Goal: Download file/media

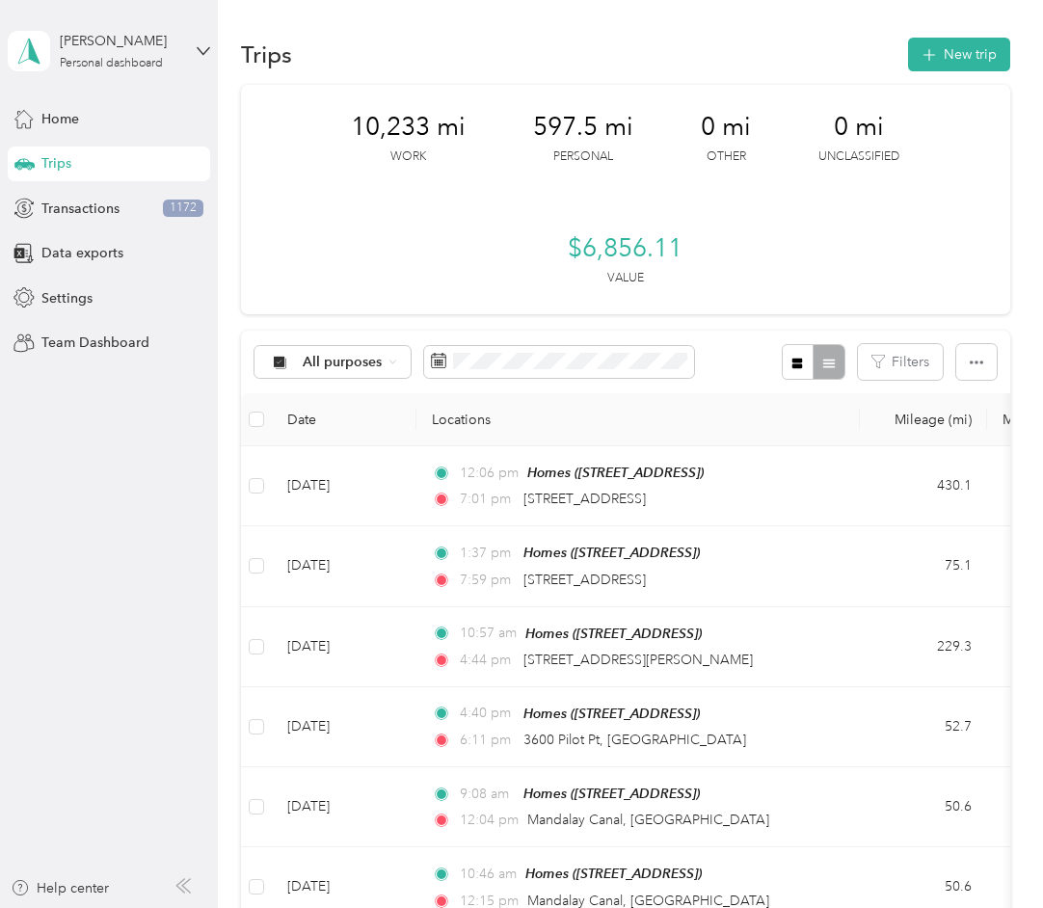
click at [104, 163] on div "Trips" at bounding box center [109, 163] width 202 height 35
drag, startPoint x: 357, startPoint y: 127, endPoint x: 430, endPoint y: 120, distance: 73.6
click at [430, 120] on span "10,233 mi" at bounding box center [408, 127] width 115 height 31
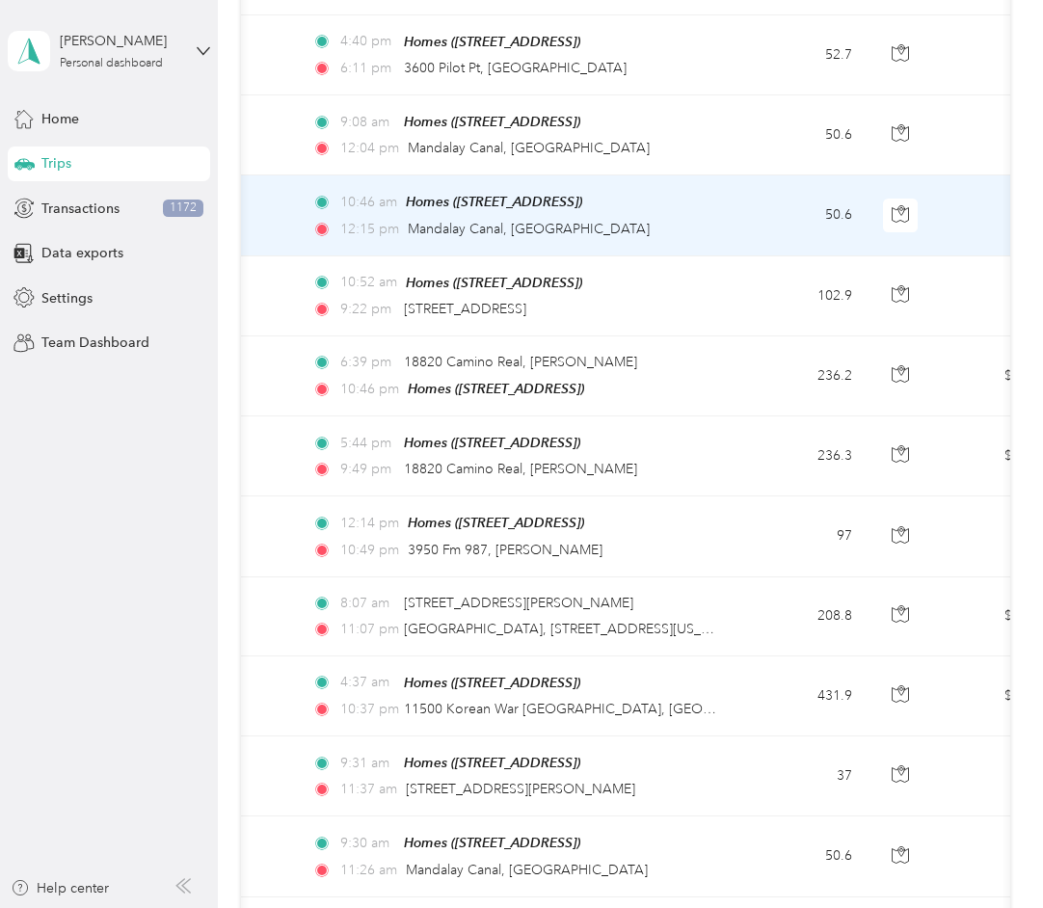
scroll to position [0, 130]
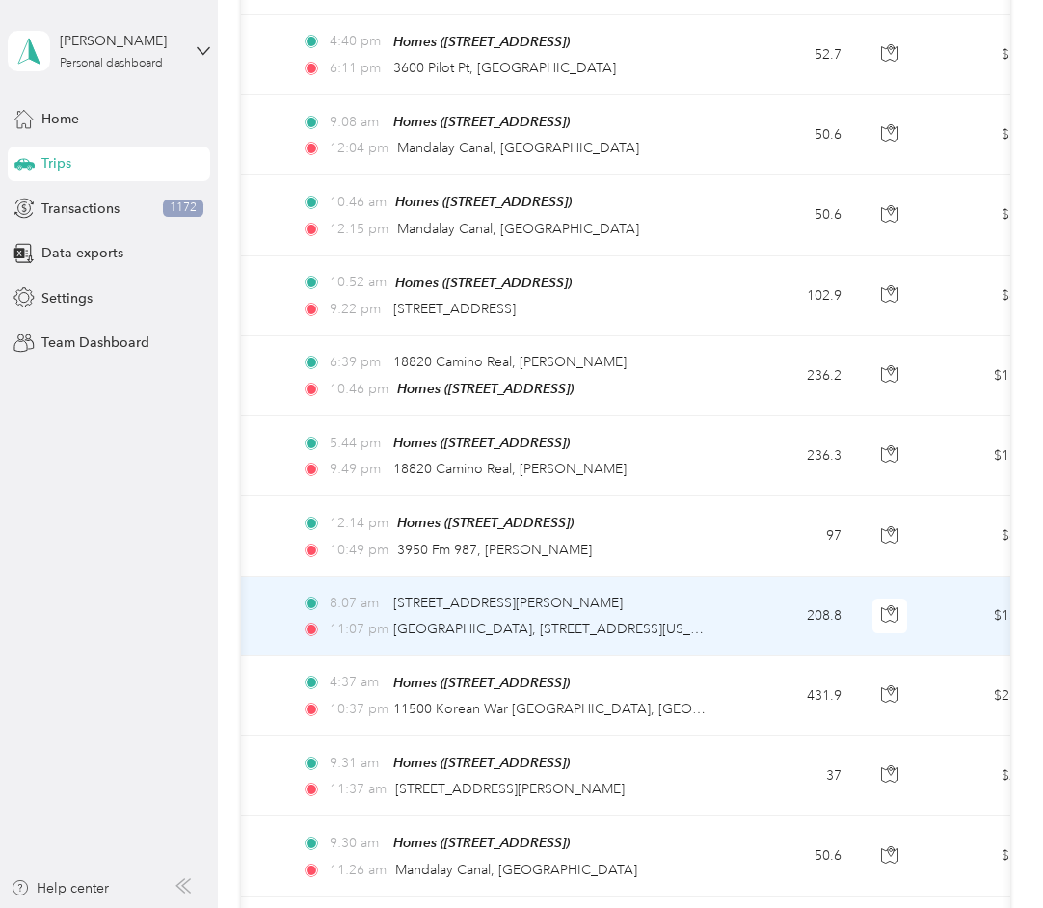
click at [664, 599] on div "8:07 am [STREET_ADDRESS][PERSON_NAME]" at bounding box center [504, 603] width 405 height 21
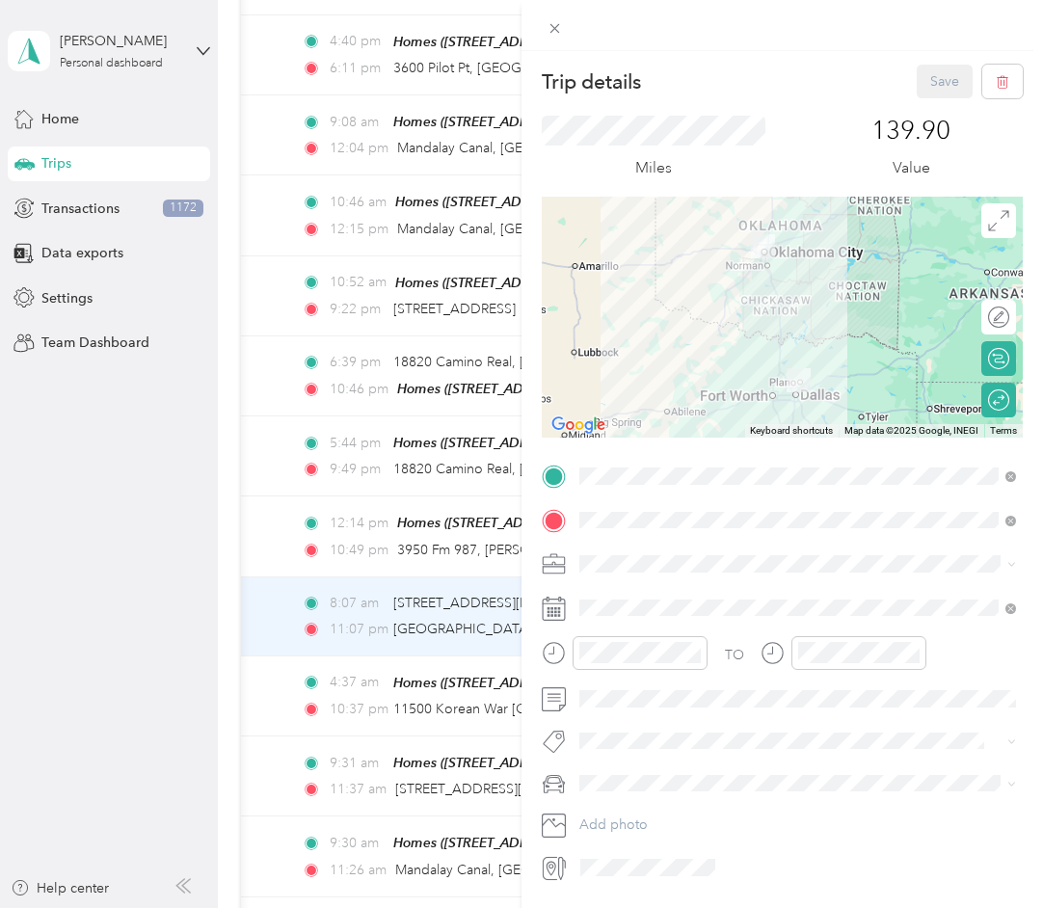
click at [246, 124] on div "Trip details Save This trip cannot be edited because it is either under review,…" at bounding box center [521, 454] width 1043 height 908
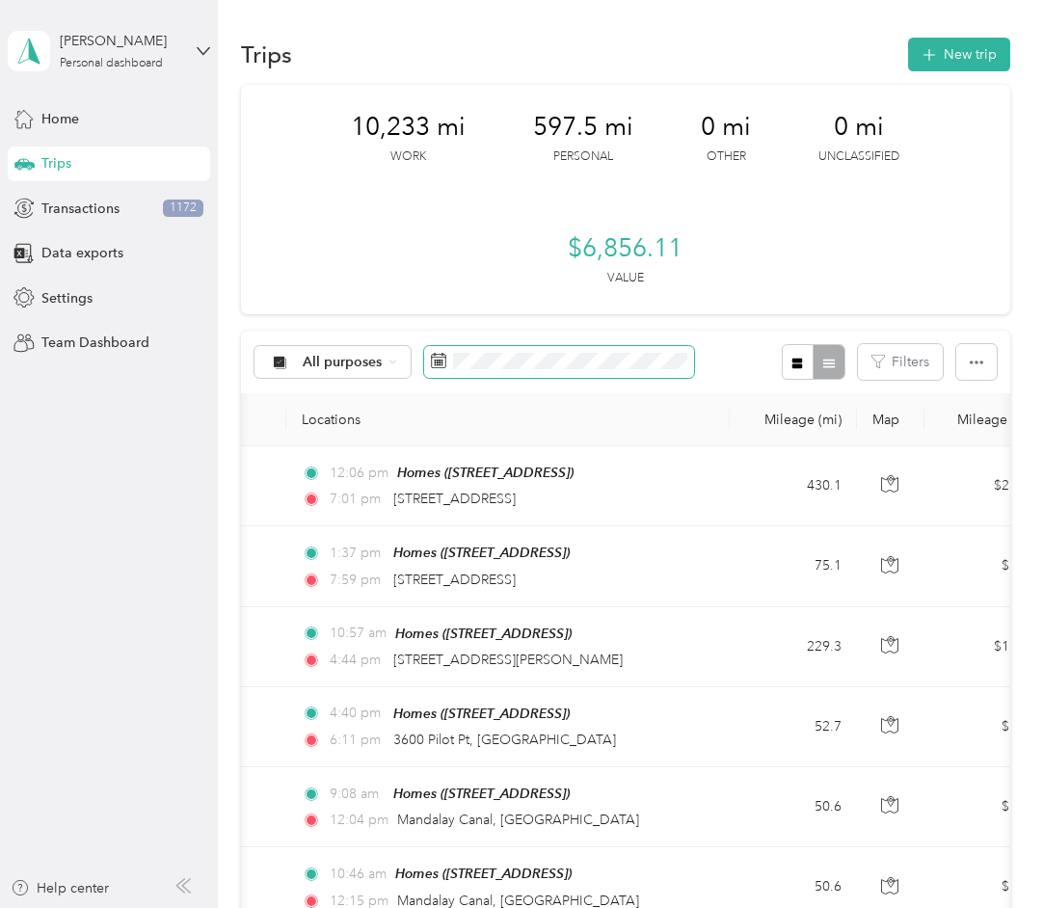
click at [436, 358] on icon at bounding box center [438, 360] width 15 height 15
click at [395, 359] on icon at bounding box center [392, 362] width 8 height 8
click at [353, 475] on ol "All purposes Unclassified Work Personal REFUND REVENUE Equipment & Gear Subscri…" at bounding box center [389, 505] width 270 height 270
click at [371, 364] on span "All purposes" at bounding box center [343, 362] width 80 height 13
click at [338, 459] on span "Work" at bounding box center [407, 464] width 208 height 20
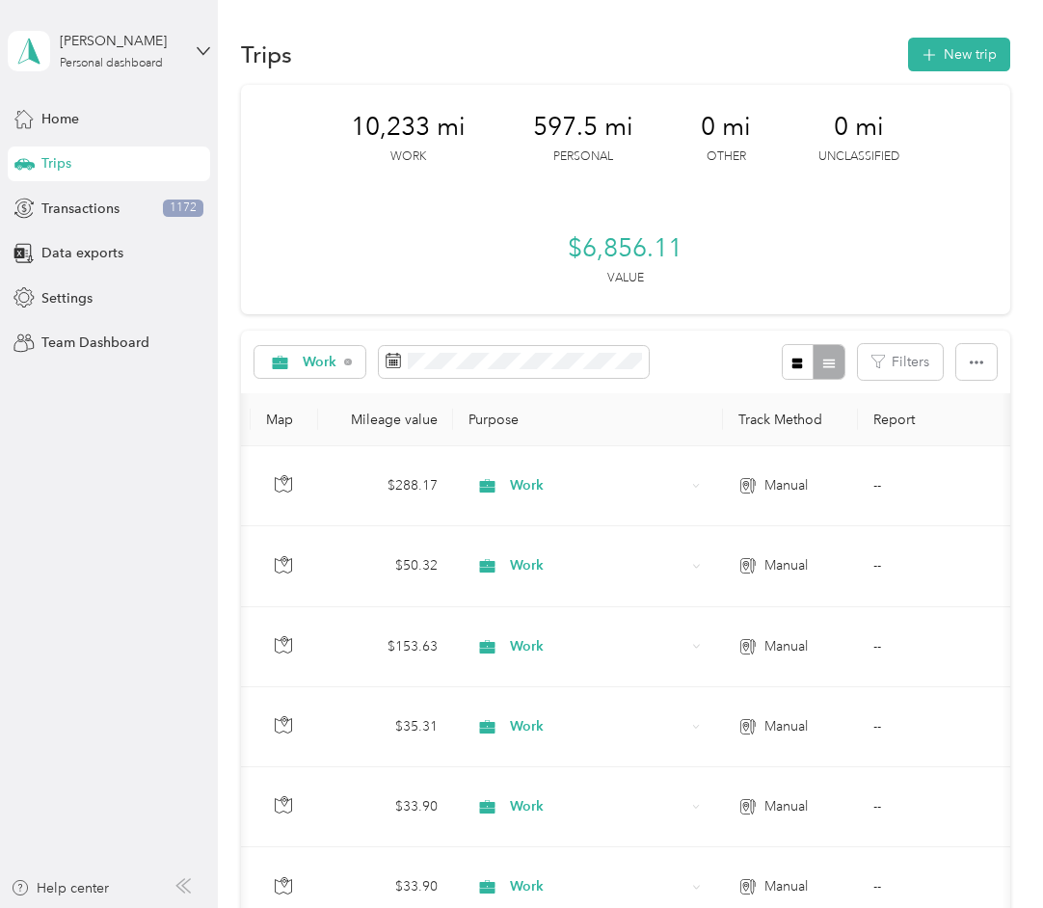
scroll to position [0, 818]
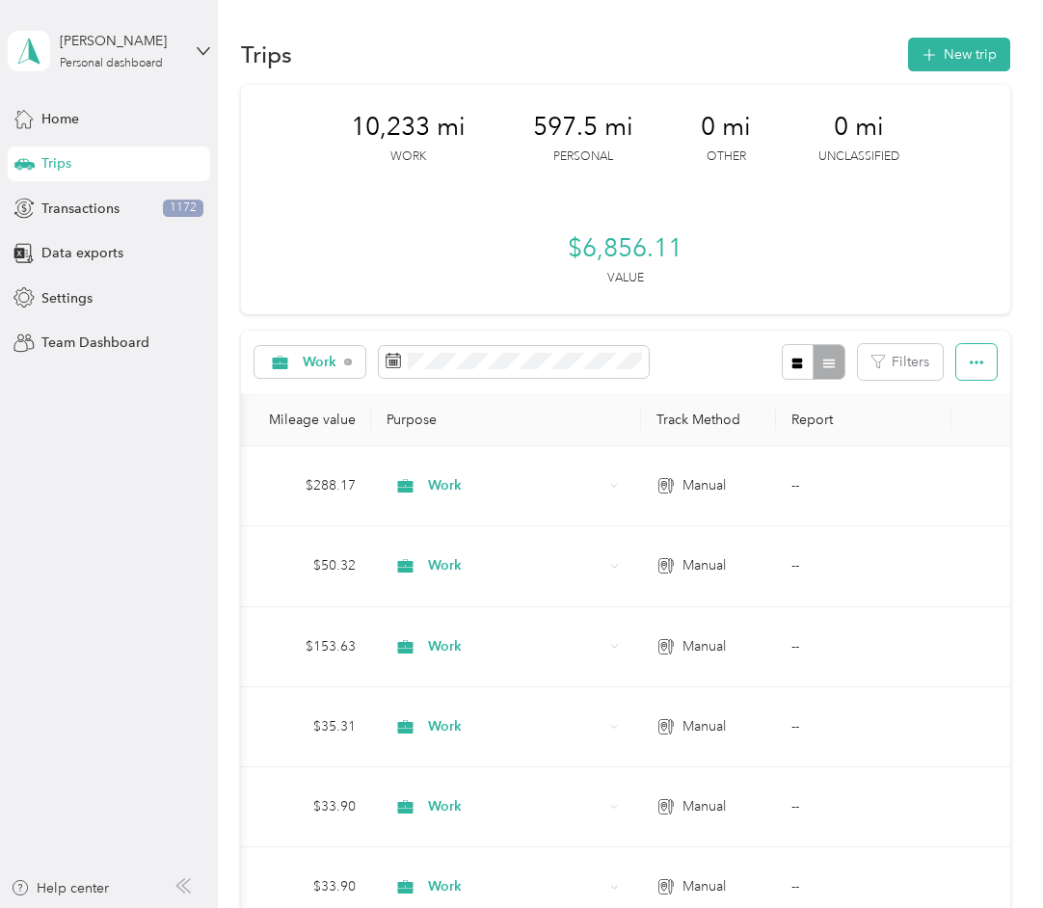
click at [993, 371] on button "button" at bounding box center [976, 362] width 40 height 36
click at [985, 430] on div "Export" at bounding box center [964, 432] width 53 height 20
click at [959, 435] on span "Export" at bounding box center [958, 432] width 40 height 16
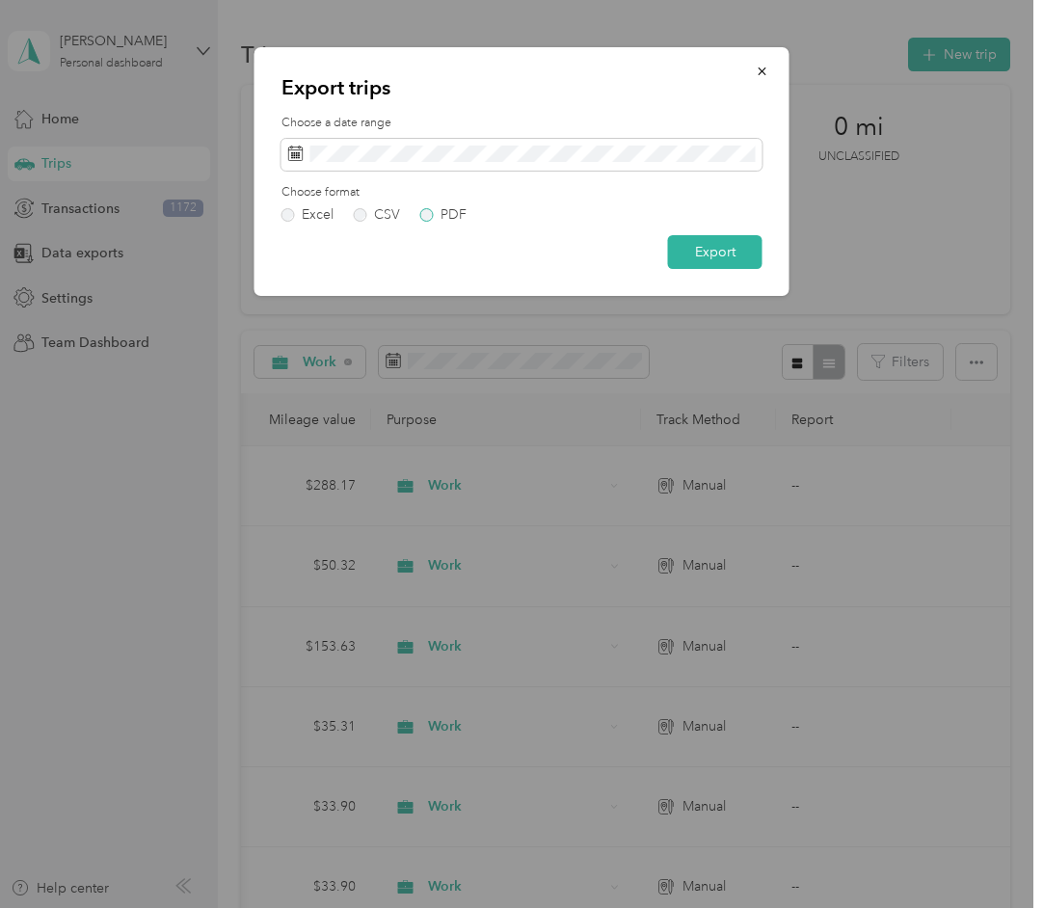
click at [440, 213] on div "PDF" at bounding box center [453, 214] width 26 height 13
click at [749, 250] on button "Export" at bounding box center [715, 252] width 94 height 34
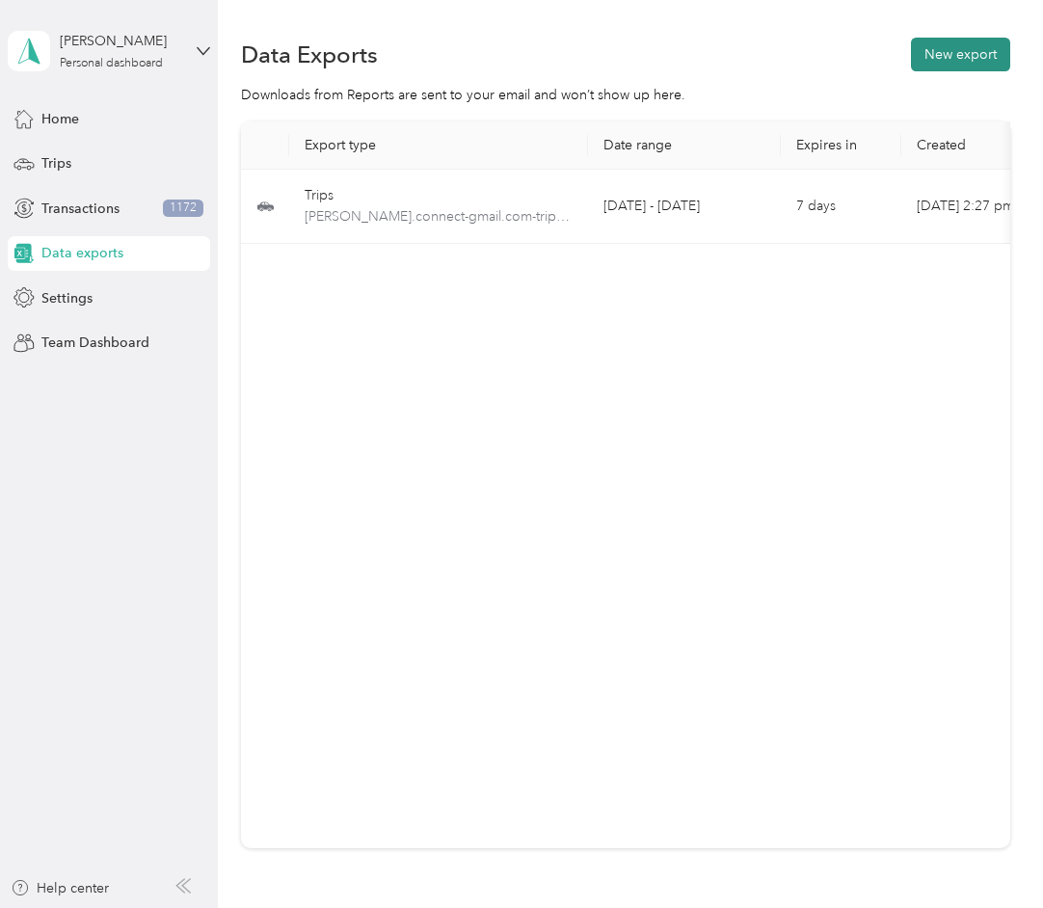
click at [991, 64] on button "New export" at bounding box center [960, 55] width 99 height 34
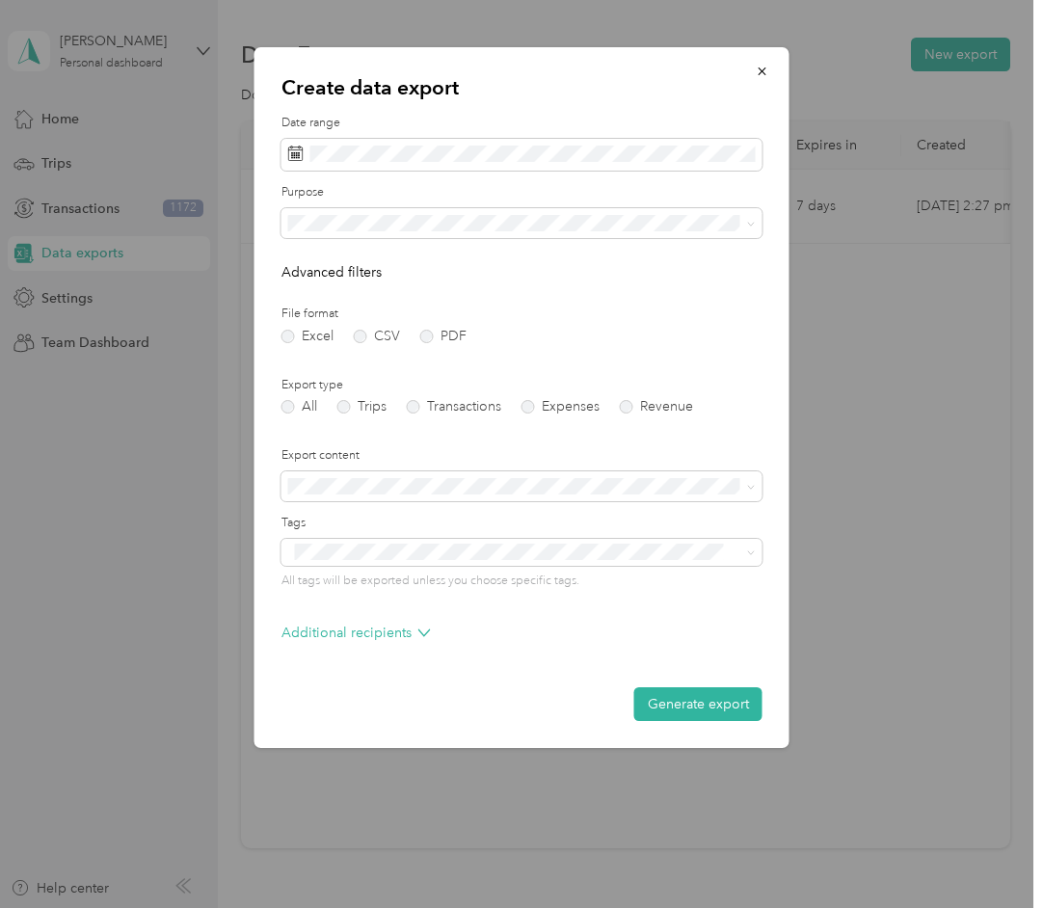
click at [497, 241] on form "Date range Purpose Advanced filters File format Excel CSV PDF Export type All T…" at bounding box center [521, 418] width 481 height 606
click at [550, 196] on label "Purpose" at bounding box center [521, 192] width 481 height 17
click at [431, 236] on span at bounding box center [521, 223] width 481 height 31
click at [468, 208] on span at bounding box center [521, 223] width 481 height 31
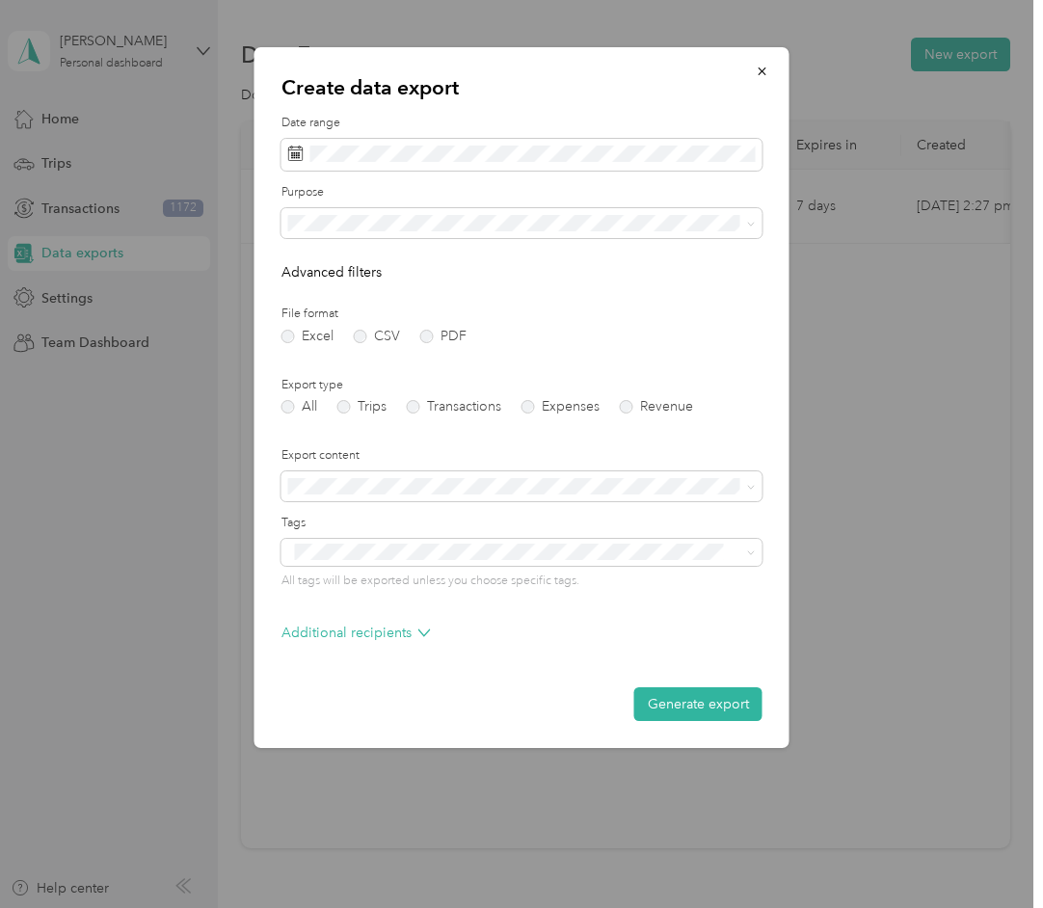
click at [445, 298] on ol "All Work Personal REFUND REVENUE Equipment & Gear Subscriptions Utilities Meals…" at bounding box center [521, 370] width 481 height 270
click at [376, 301] on ol "All Work Personal REFUND REVENUE Equipment & Gear Subscriptions Utilities Meals…" at bounding box center [521, 375] width 481 height 270
click at [300, 289] on div "Work" at bounding box center [522, 290] width 454 height 20
click at [493, 300] on form "Date range Purpose Advanced filters File format Excel CSV PDF Export type All T…" at bounding box center [521, 418] width 481 height 606
click at [363, 269] on p "Advanced filters" at bounding box center [521, 272] width 481 height 20
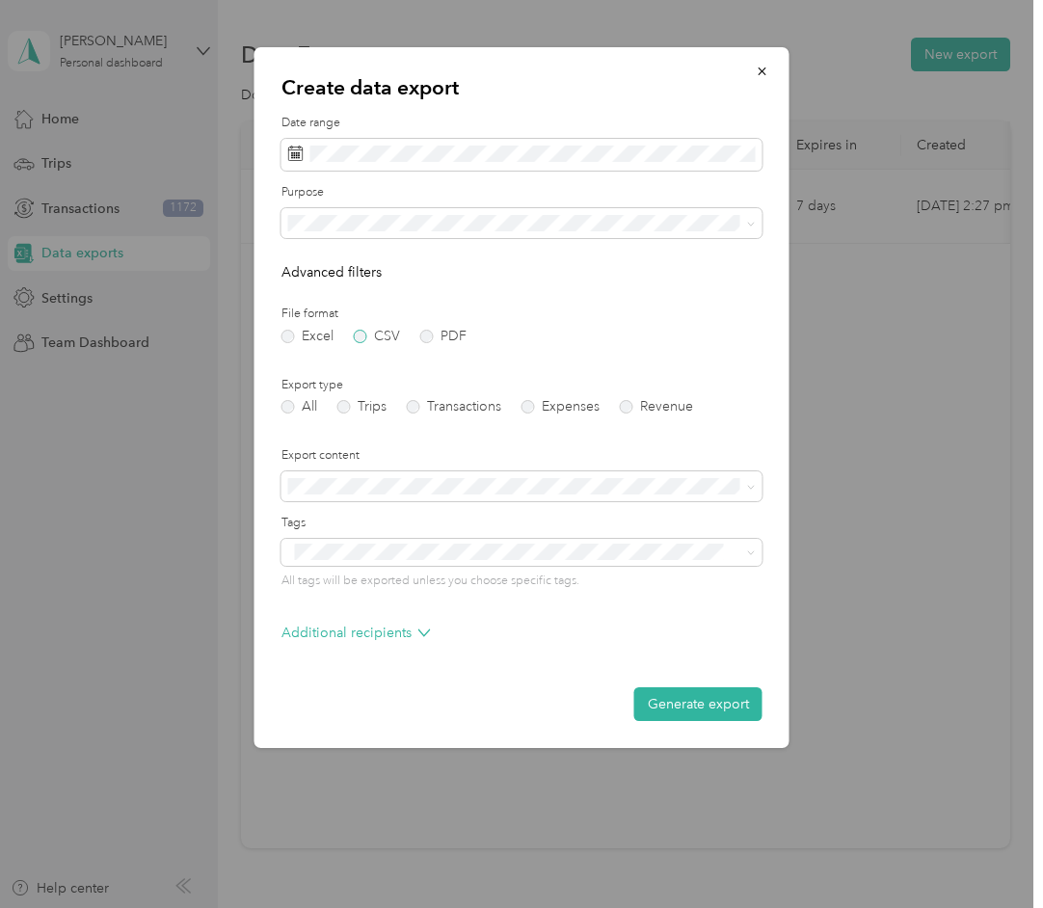
click at [367, 338] on label "CSV" at bounding box center [377, 336] width 46 height 13
click at [341, 410] on label "Trips" at bounding box center [361, 406] width 49 height 13
click at [536, 452] on label "Export content" at bounding box center [521, 455] width 481 height 17
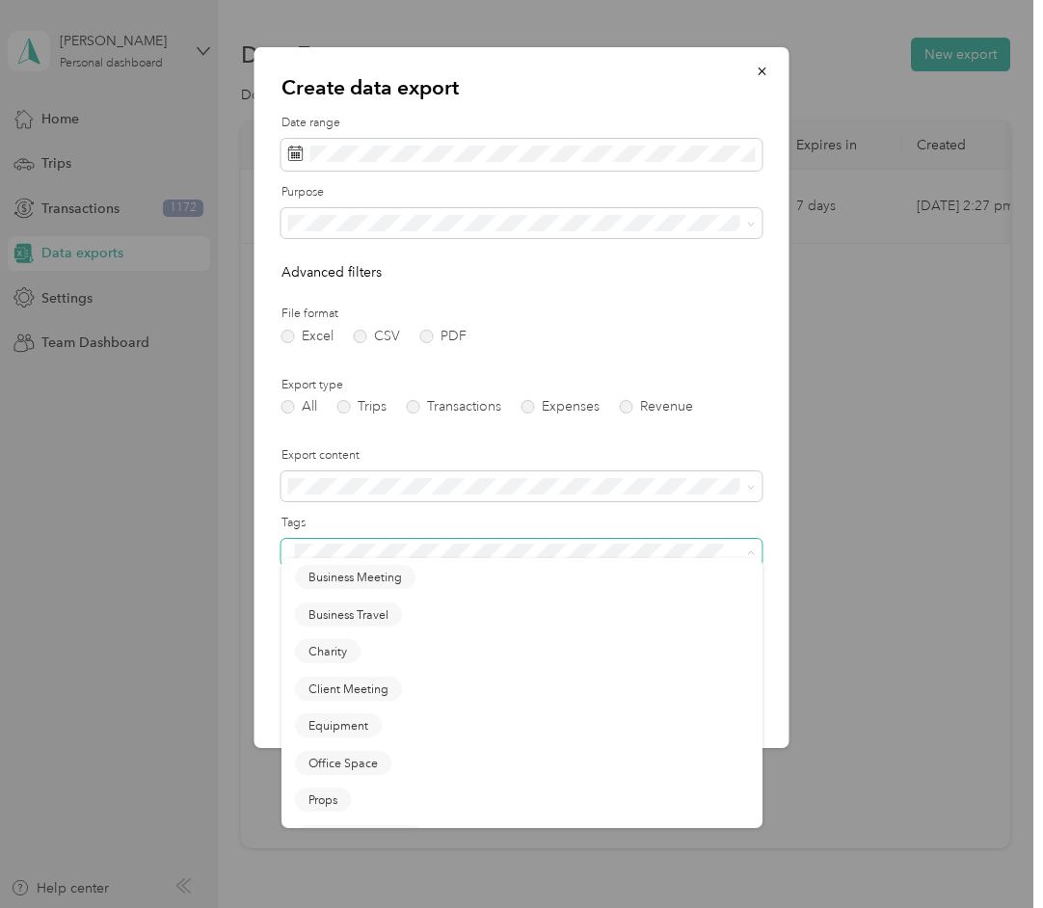
click at [502, 563] on span at bounding box center [521, 552] width 481 height 27
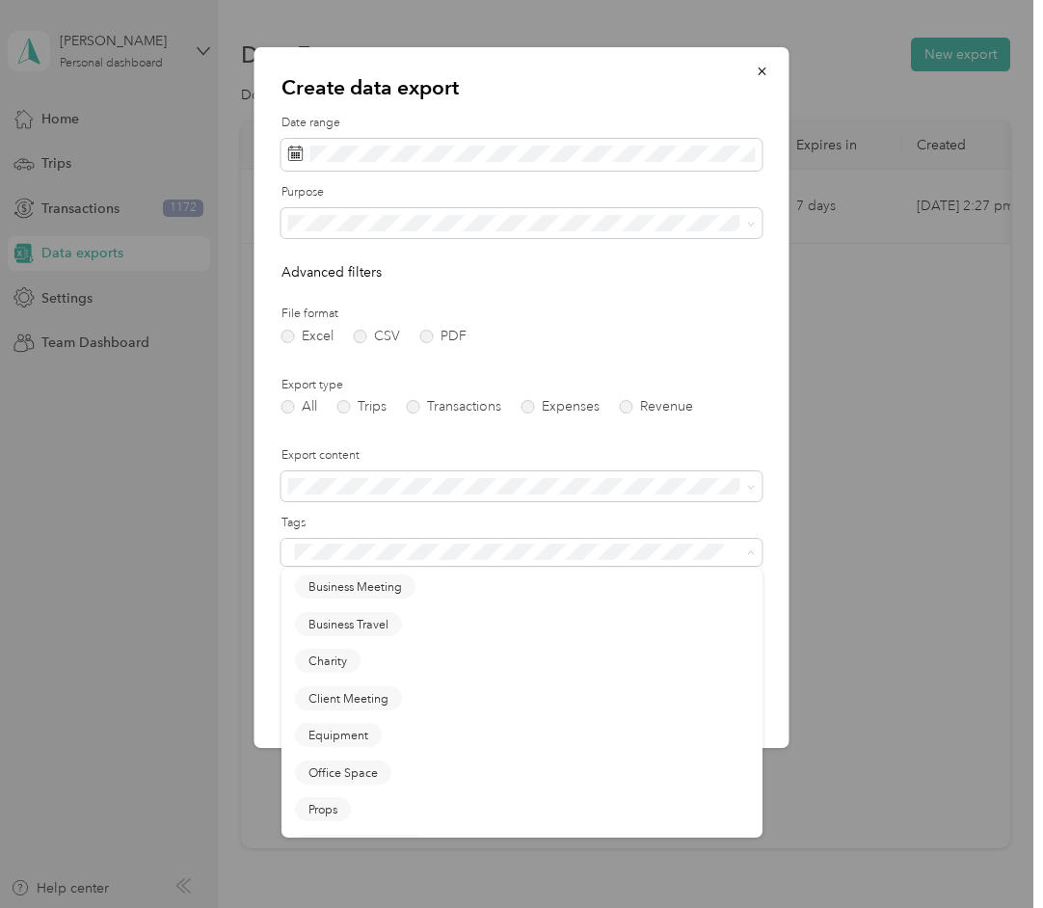
click at [548, 503] on form "Date range Purpose Advanced filters File format Excel CSV PDF Export type All T…" at bounding box center [521, 418] width 481 height 606
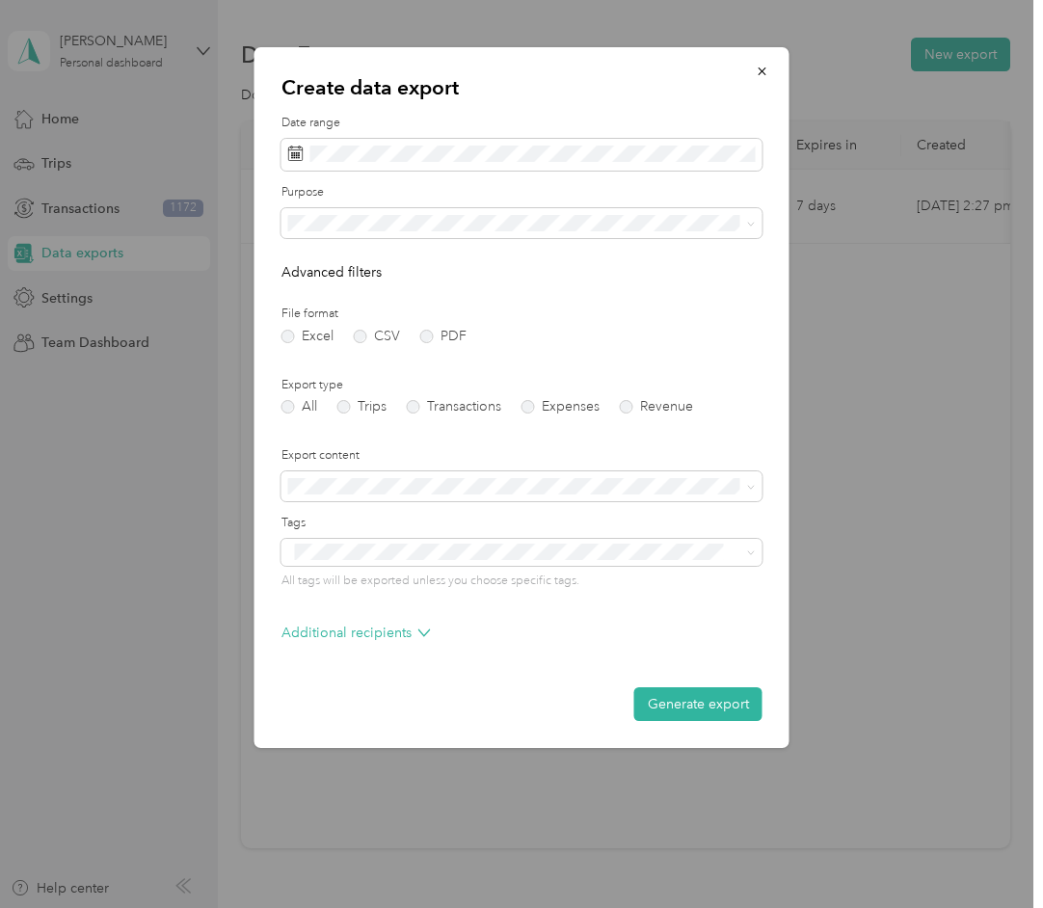
drag, startPoint x: 415, startPoint y: 640, endPoint x: 627, endPoint y: 383, distance: 333.4
click at [631, 377] on form "Date range Purpose Advanced filters File format Excel CSV PDF Export type All T…" at bounding box center [521, 418] width 481 height 606
click at [731, 707] on button "Generate export" at bounding box center [698, 704] width 128 height 34
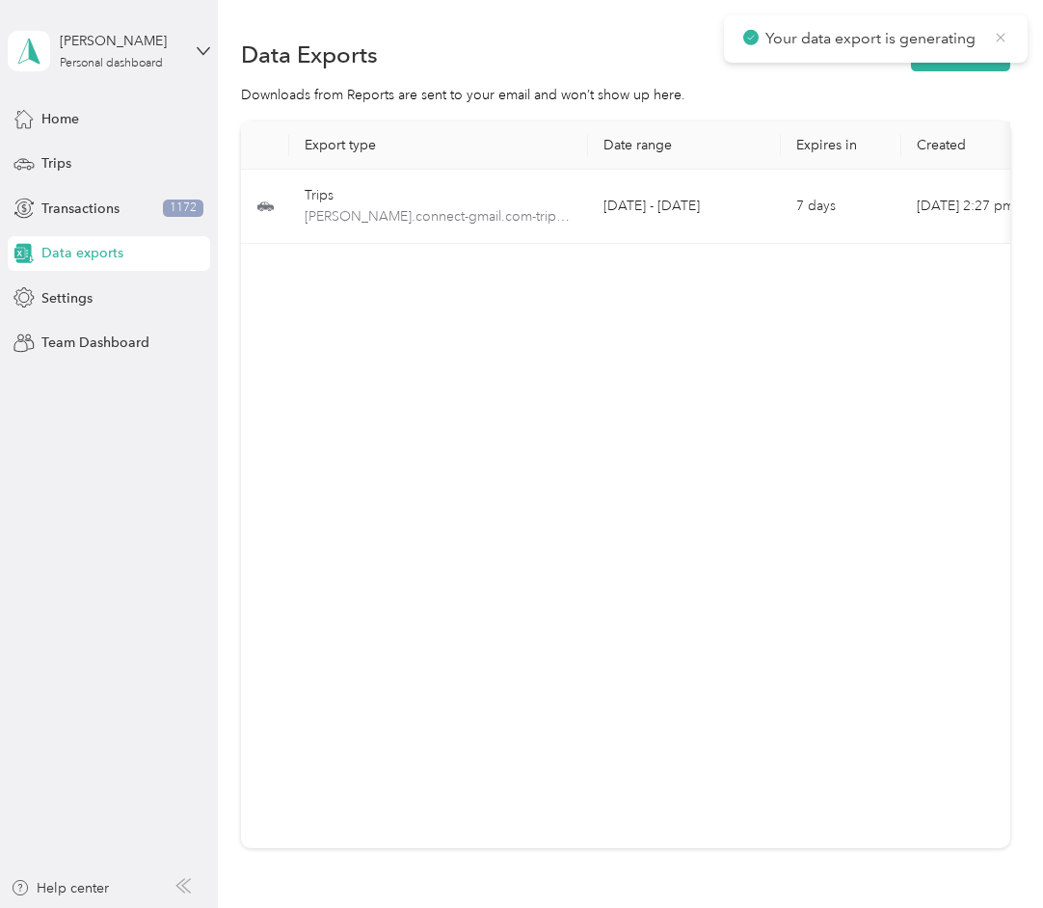
drag, startPoint x: 1008, startPoint y: 37, endPoint x: 997, endPoint y: 34, distance: 11.0
click at [997, 34] on div "Your data export is generating" at bounding box center [876, 38] width 304 height 47
click at [997, 34] on icon at bounding box center [1000, 37] width 9 height 9
click at [966, 54] on button "New export" at bounding box center [960, 55] width 99 height 34
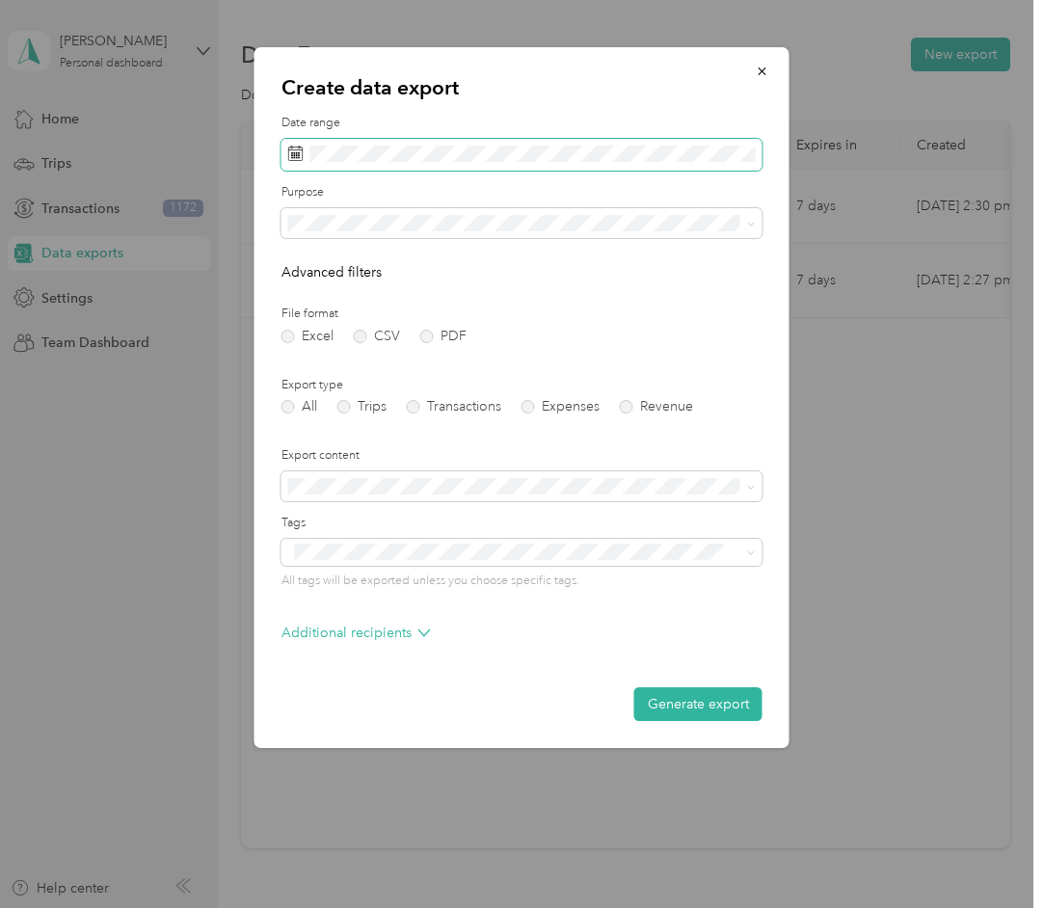
click at [438, 171] on span at bounding box center [521, 155] width 481 height 33
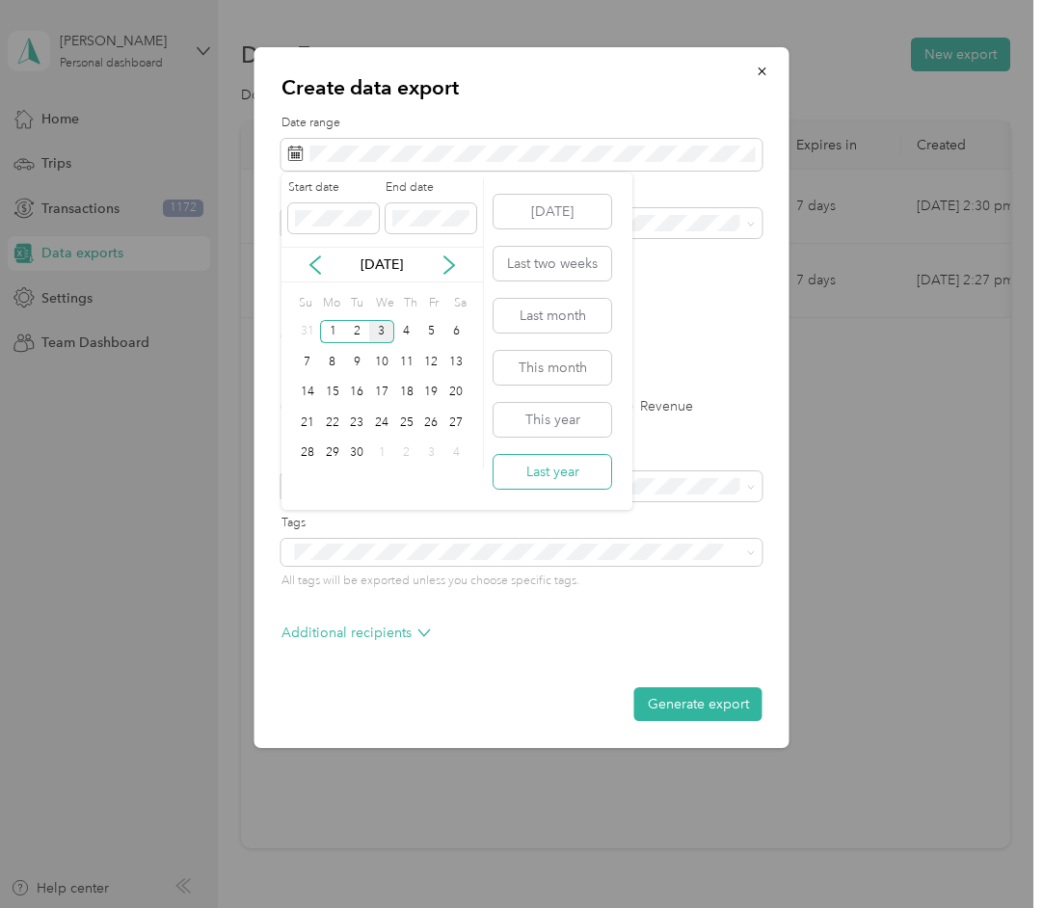
click at [580, 472] on button "Last year" at bounding box center [552, 472] width 118 height 34
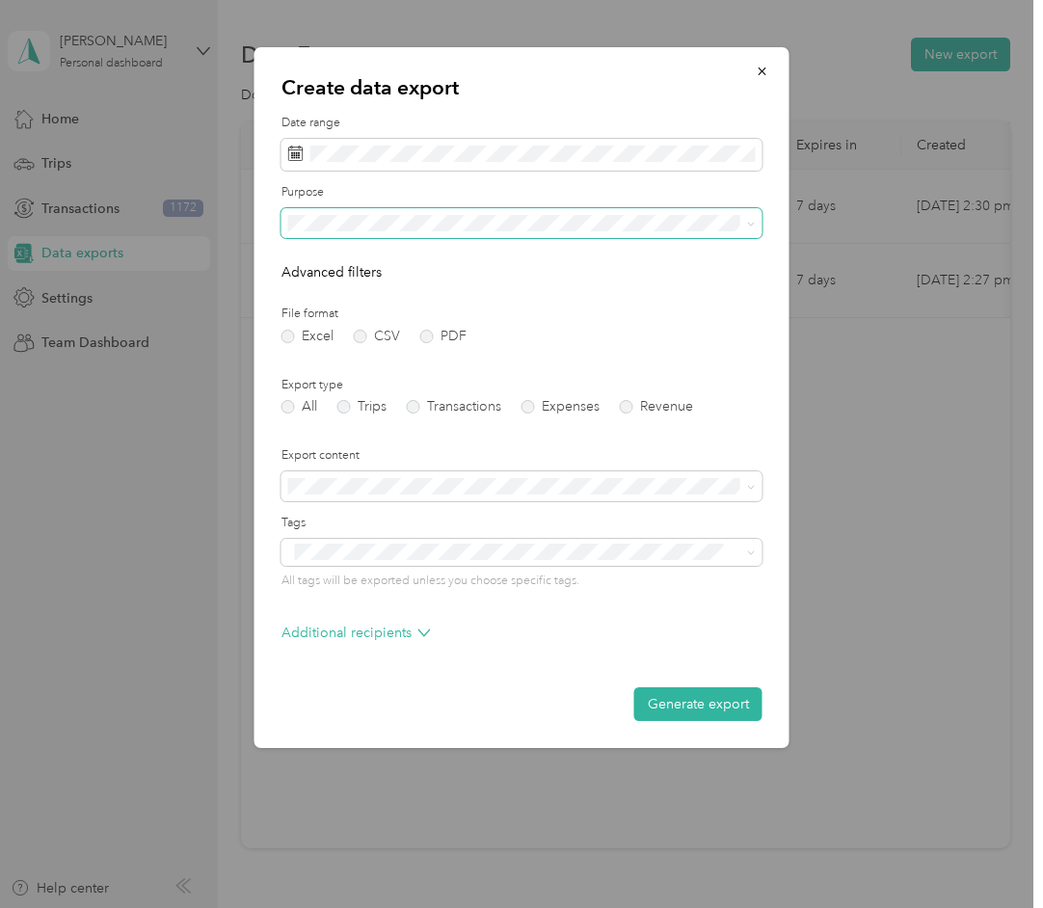
click at [448, 235] on span at bounding box center [521, 223] width 481 height 31
click at [381, 288] on div "Work" at bounding box center [522, 280] width 454 height 20
click at [354, 340] on label "CSV" at bounding box center [377, 336] width 46 height 13
click at [346, 409] on label "Trips" at bounding box center [361, 406] width 49 height 13
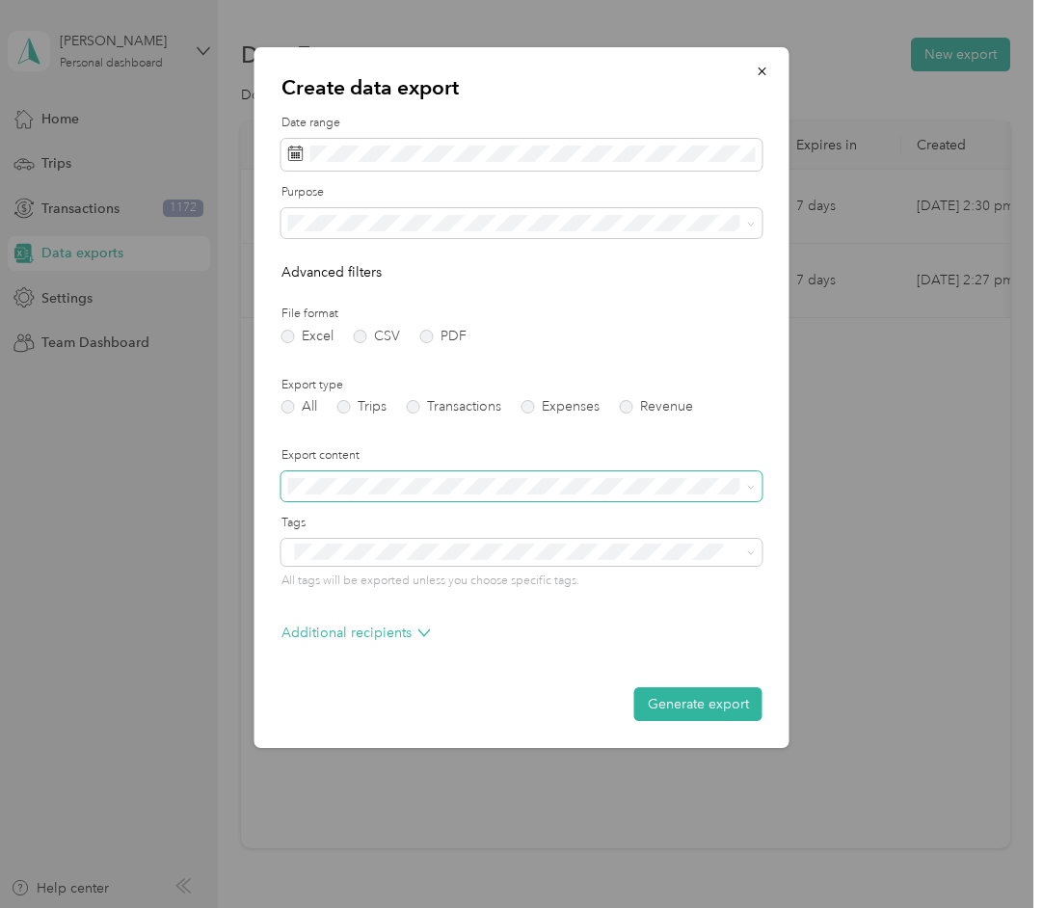
click at [467, 495] on span at bounding box center [521, 486] width 481 height 31
click at [680, 317] on label "File format" at bounding box center [521, 314] width 481 height 17
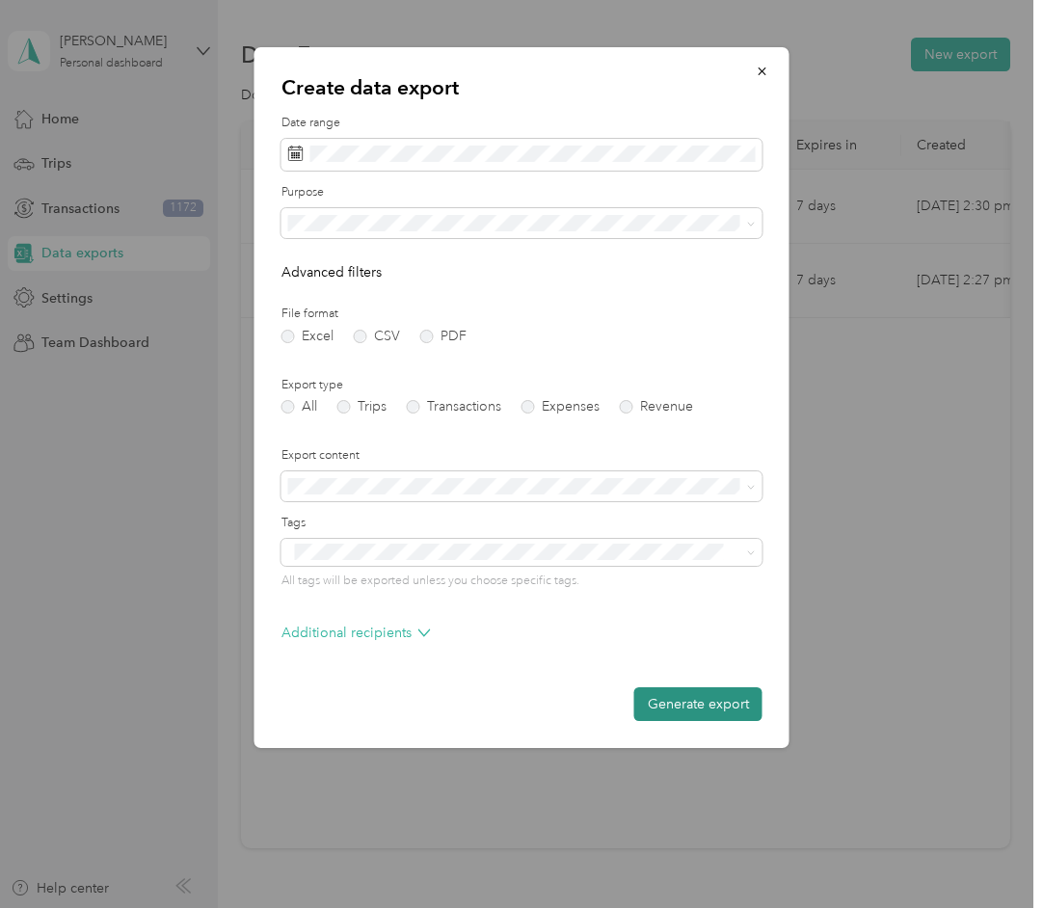
click at [674, 702] on button "Generate export" at bounding box center [698, 704] width 128 height 34
